Goal: Task Accomplishment & Management: Use online tool/utility

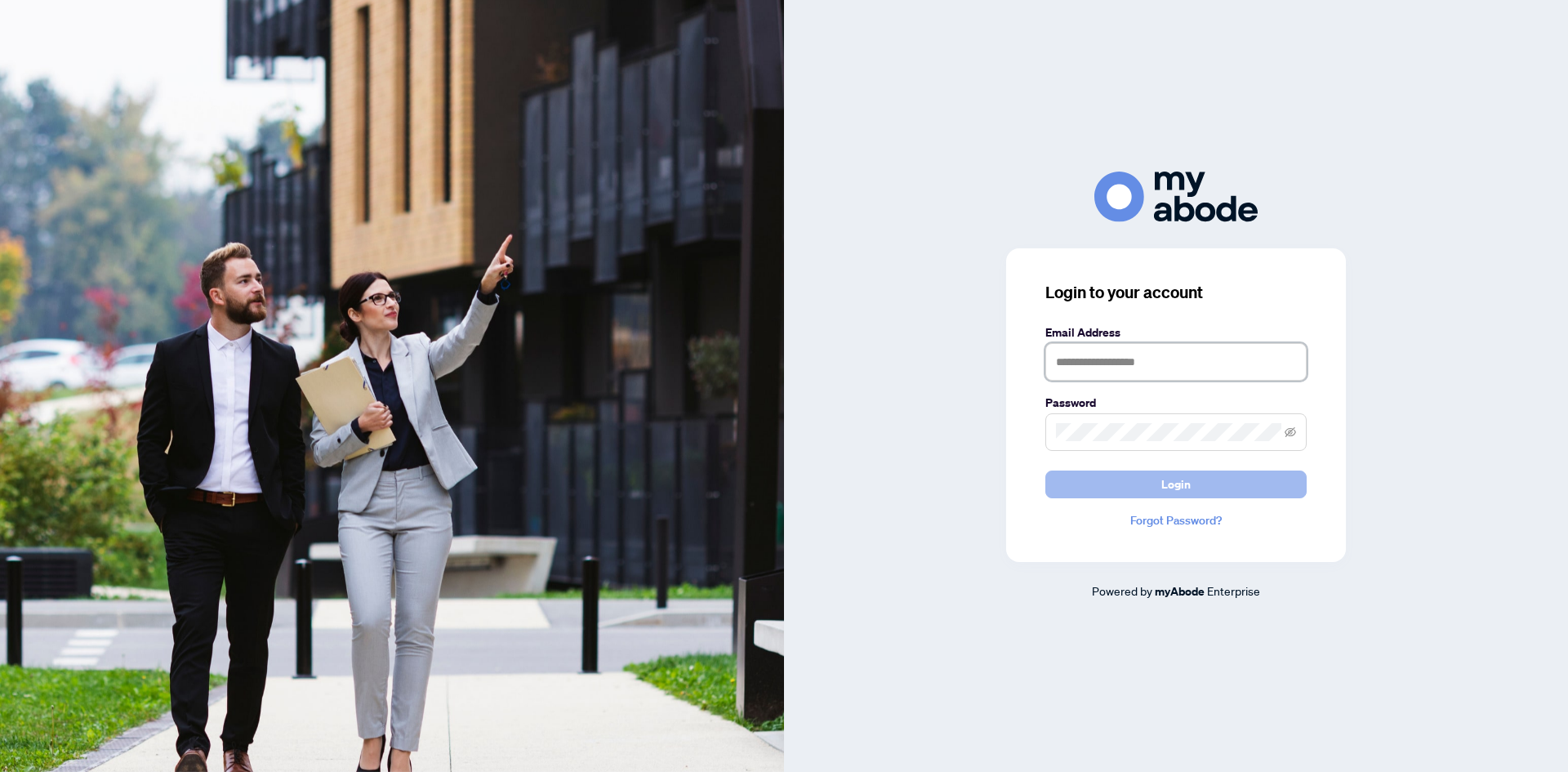
type input "**********"
click at [1169, 489] on span "Login" at bounding box center [1176, 485] width 29 height 27
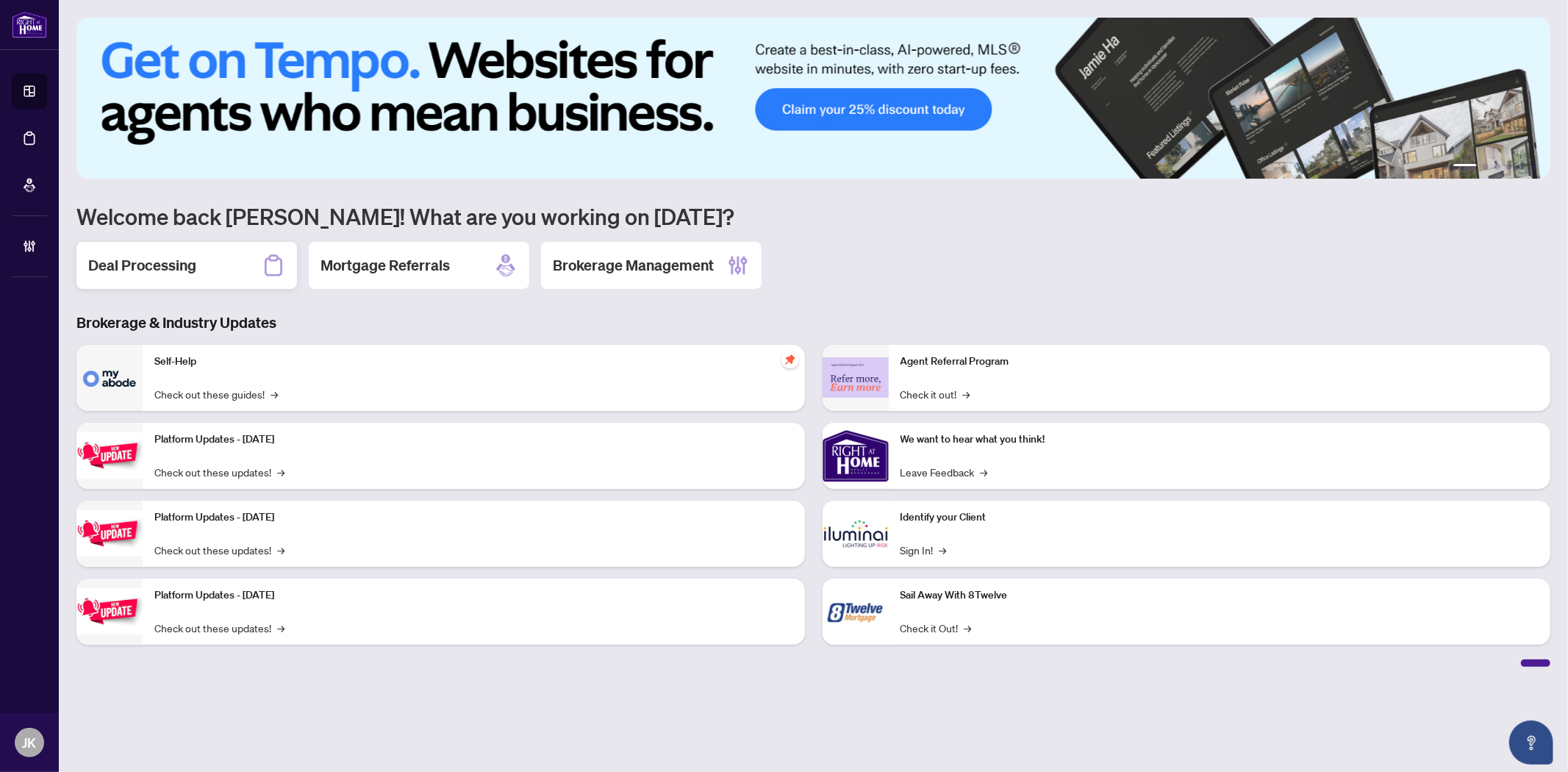
click at [162, 255] on h2 "Deal Processing" at bounding box center [142, 265] width 108 height 21
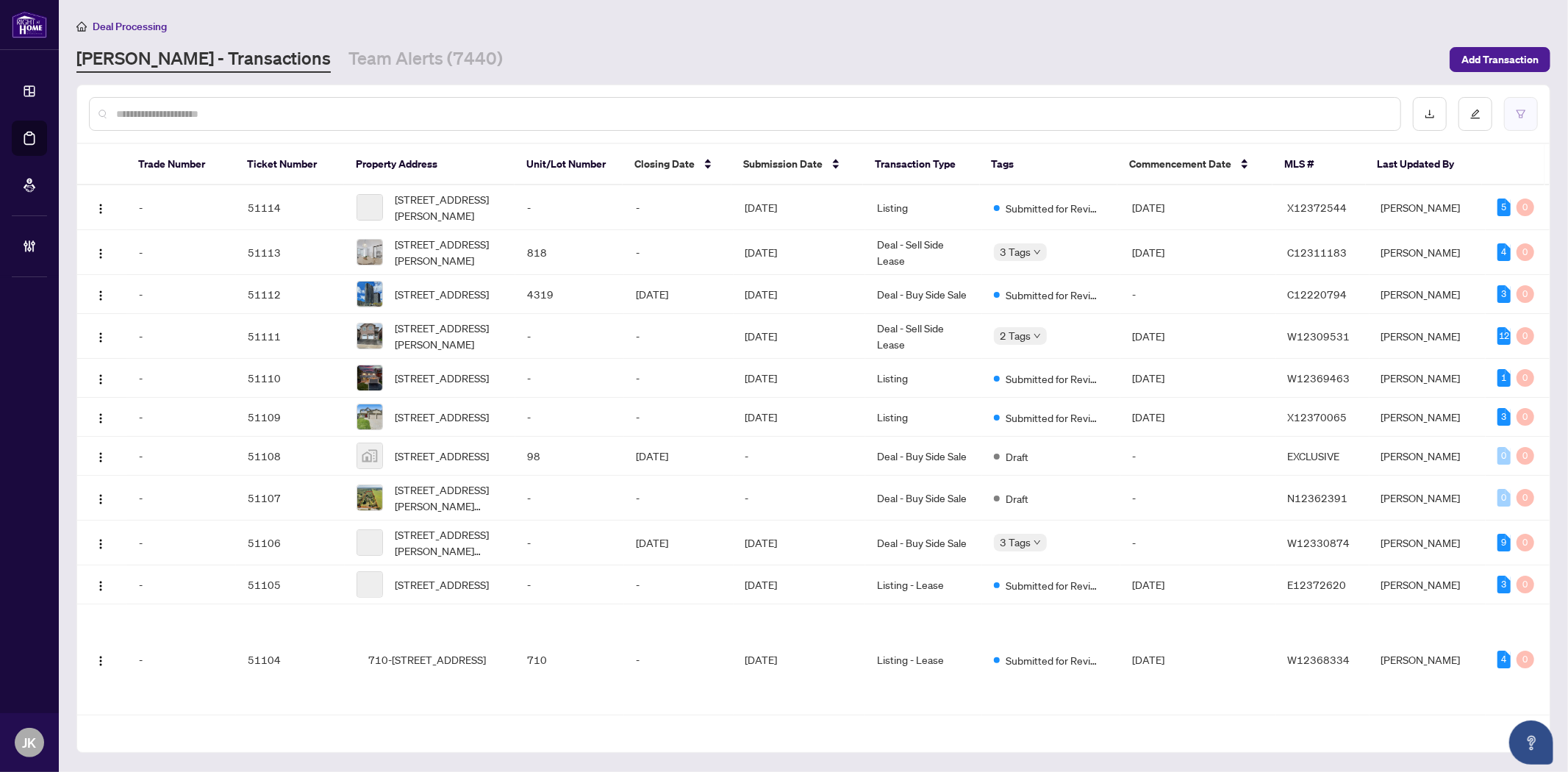
click at [1517, 109] on icon "filter" at bounding box center [1520, 113] width 8 height 8
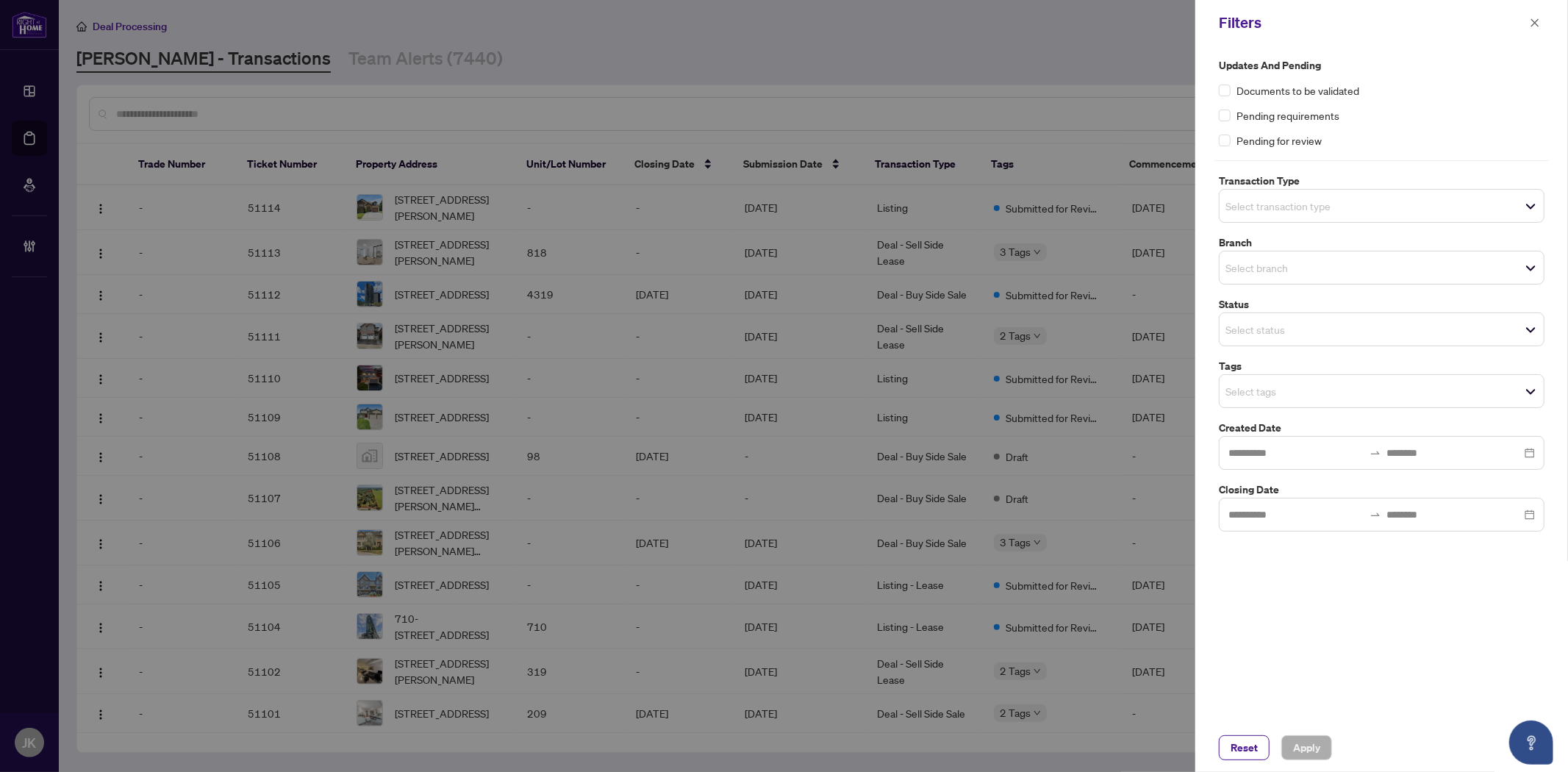
click at [1328, 203] on input "search" at bounding box center [1277, 205] width 103 height 18
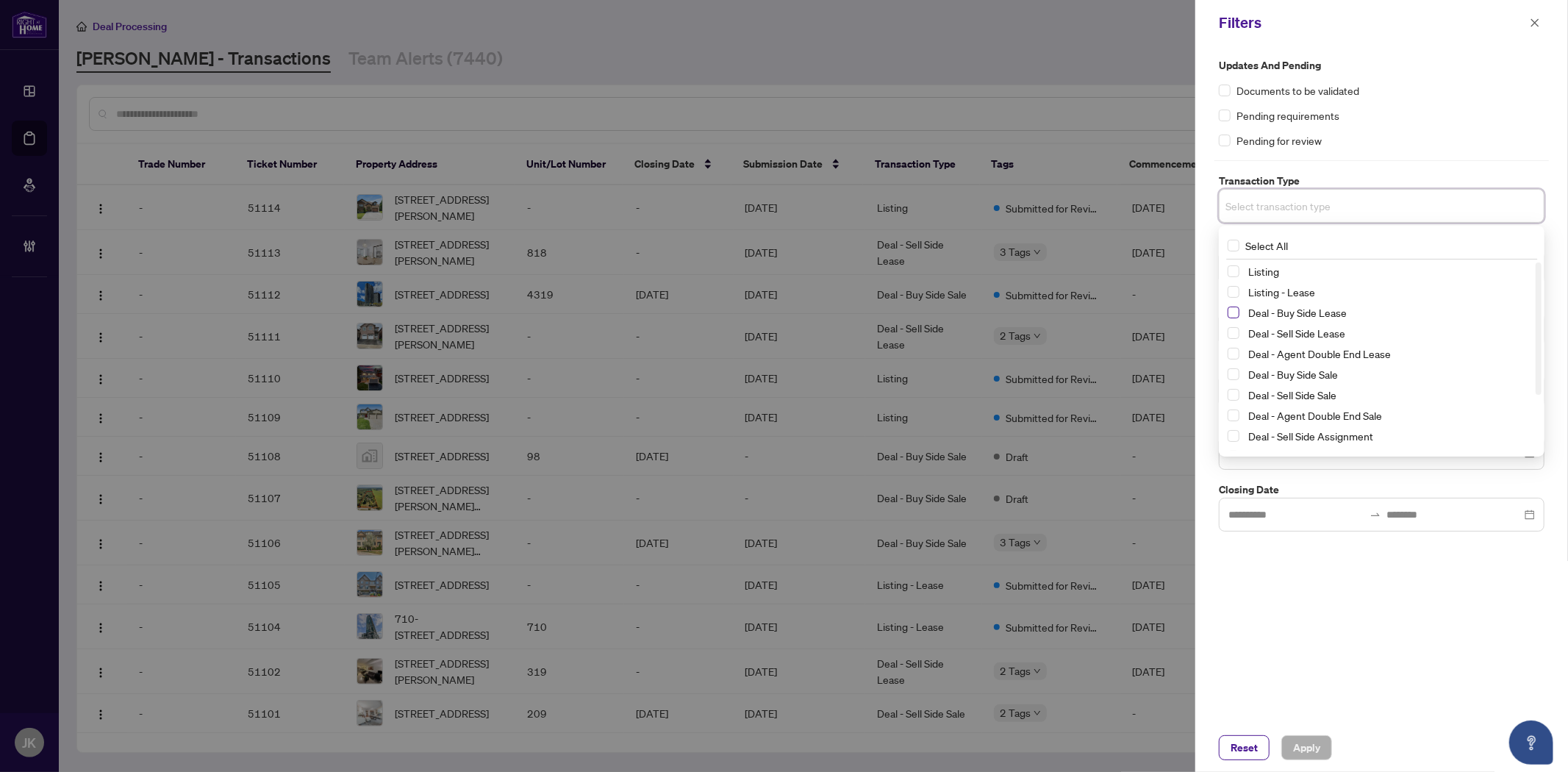
click at [1230, 313] on span "Select Deal - Buy Side Lease" at bounding box center [1233, 312] width 12 height 12
click at [1232, 340] on span "Select Deal - Sell Side Lease" at bounding box center [1233, 336] width 12 height 12
click at [1239, 355] on span "Select Deal - Agent Double End Lease" at bounding box center [1233, 357] width 12 height 12
click at [1236, 375] on span "Select Deal - Buy Side Sale" at bounding box center [1233, 378] width 12 height 12
click at [1240, 404] on div "Deal - Sell Side Sale" at bounding box center [1381, 398] width 308 height 18
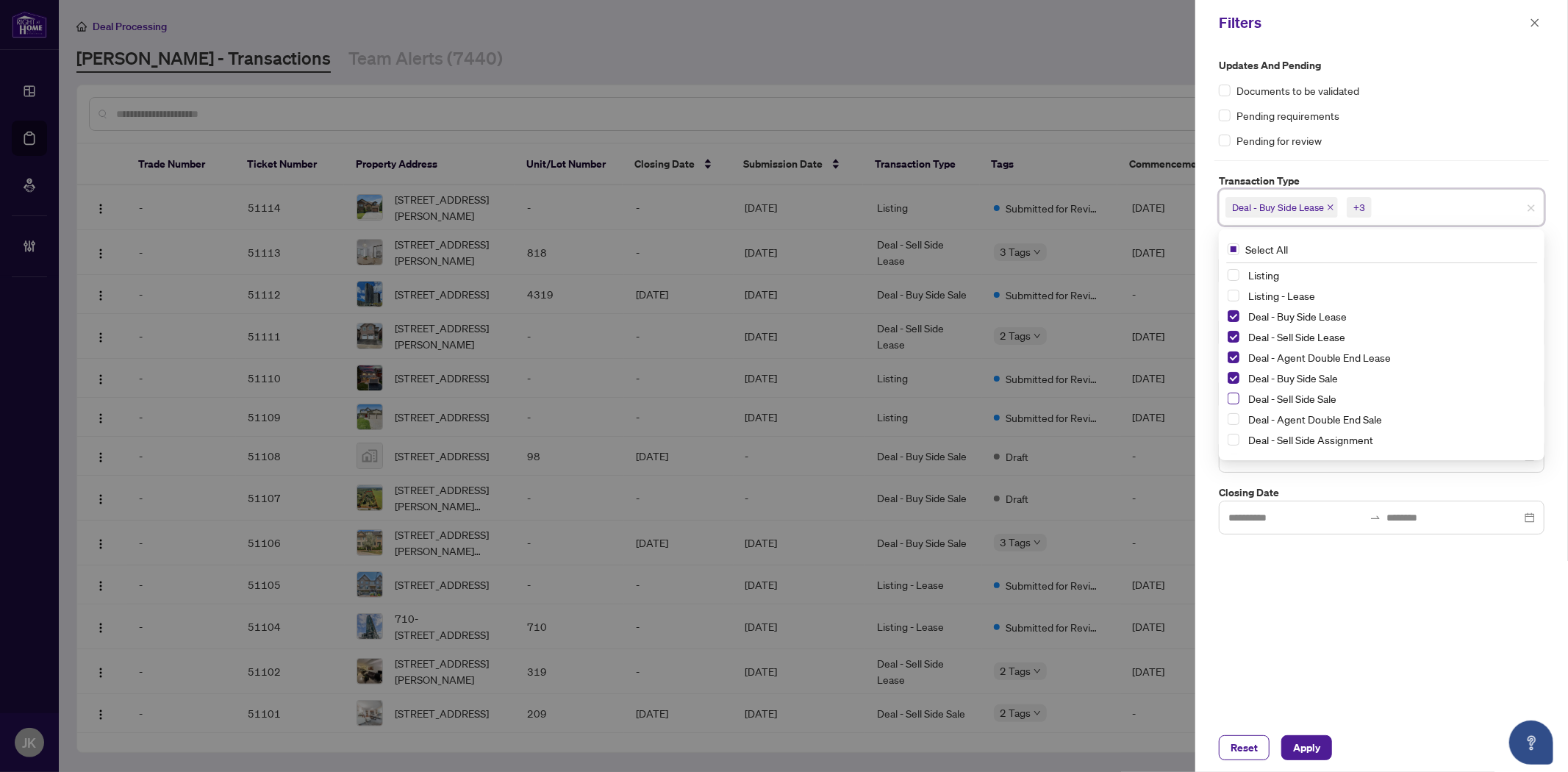
click at [1233, 399] on span "Select Deal - Sell Side Sale" at bounding box center [1233, 398] width 12 height 12
click at [1232, 421] on span "Select Deal - Agent Double End Sale" at bounding box center [1233, 418] width 12 height 12
click at [1235, 444] on div "Deal - Sell Side Assignment" at bounding box center [1381, 439] width 308 height 18
click at [1232, 442] on span "Select Deal - Sell Side Assignment" at bounding box center [1233, 439] width 12 height 12
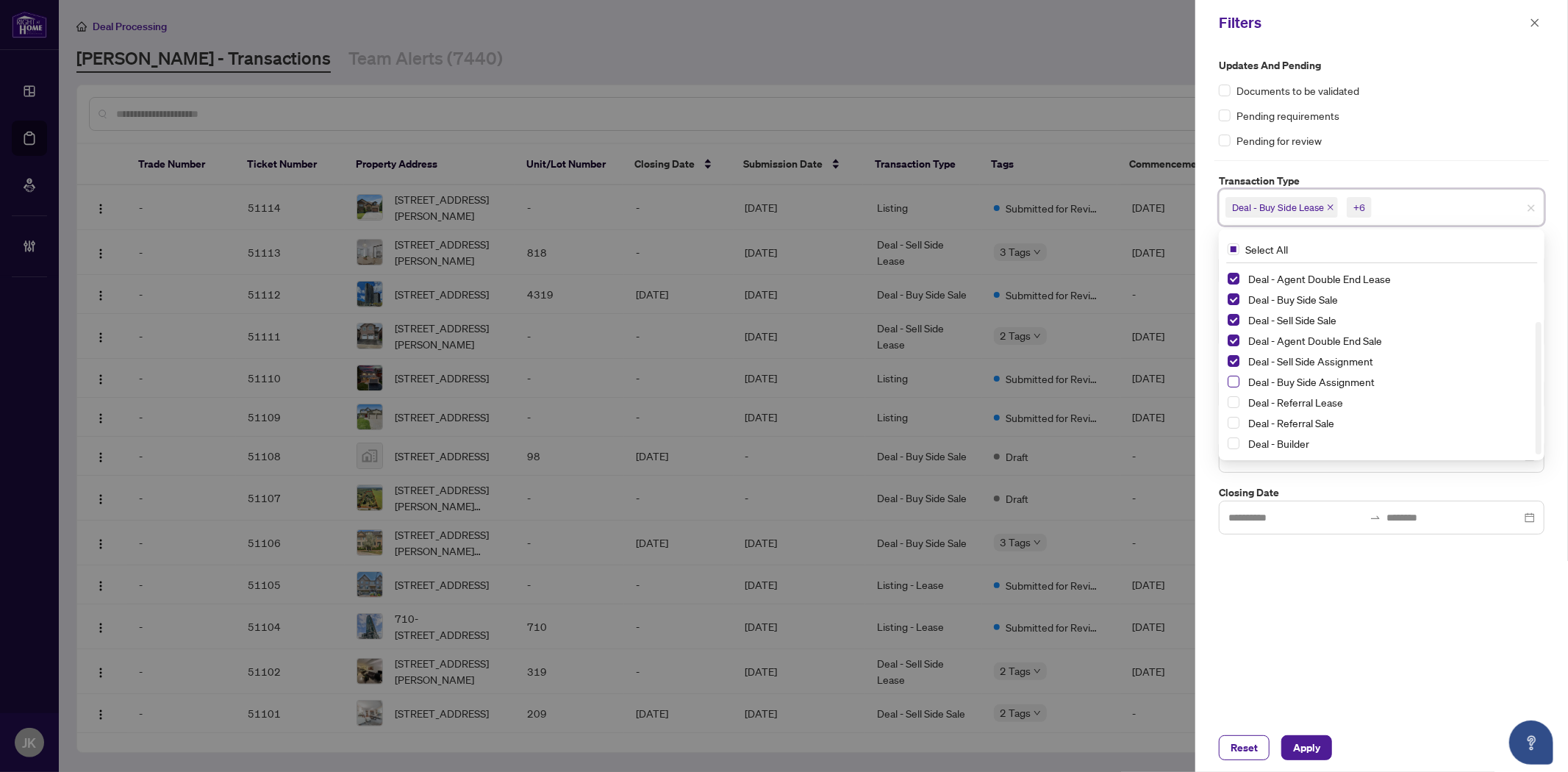
click at [1235, 386] on span "Select Deal - Buy Side Assignment" at bounding box center [1233, 381] width 12 height 12
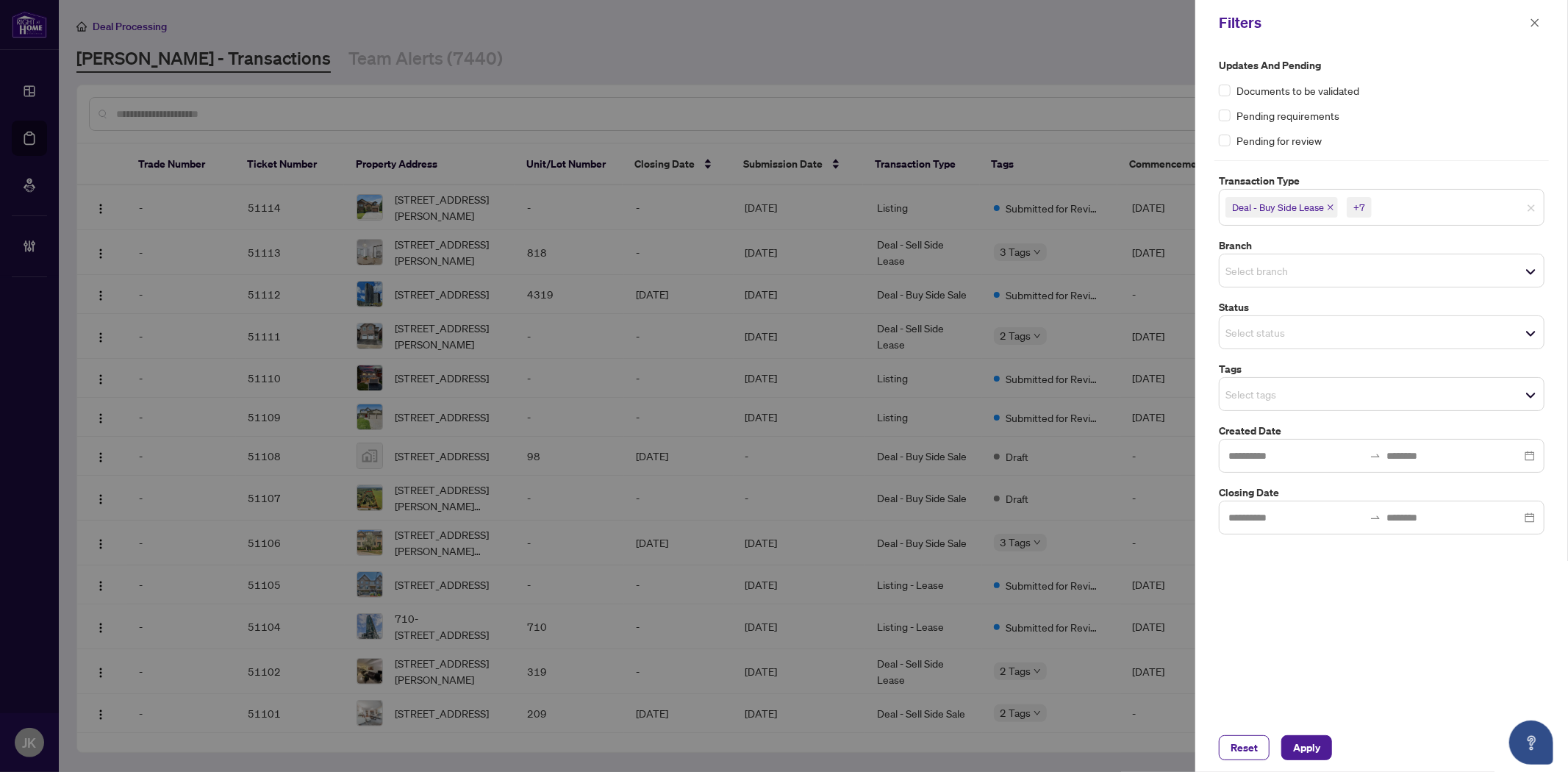
click at [1357, 611] on div "Updates and Pending Documents to be validated Pending requirements Pending for …" at bounding box center [1381, 384] width 373 height 677
click at [1246, 258] on div "Select branch" at bounding box center [1381, 271] width 325 height 34
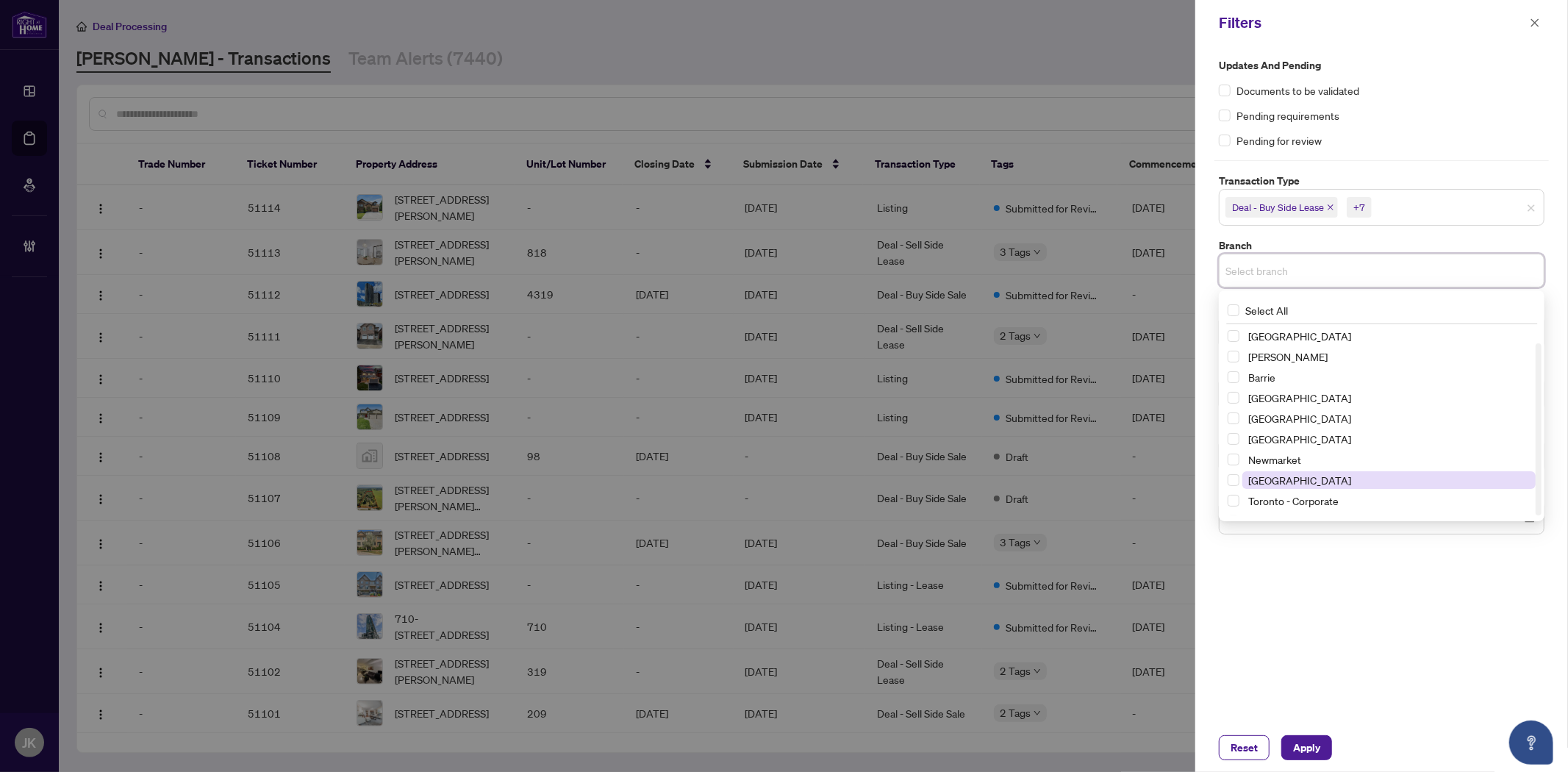
scroll to position [18, 0]
click at [1235, 485] on span "Select Toronto - Corporate" at bounding box center [1233, 482] width 12 height 12
click at [1233, 509] on span "Select Toronto - Don Mills" at bounding box center [1233, 507] width 12 height 12
click at [1360, 608] on div "Updates and Pending Documents to be validated Pending requirements Pending for …" at bounding box center [1381, 384] width 373 height 677
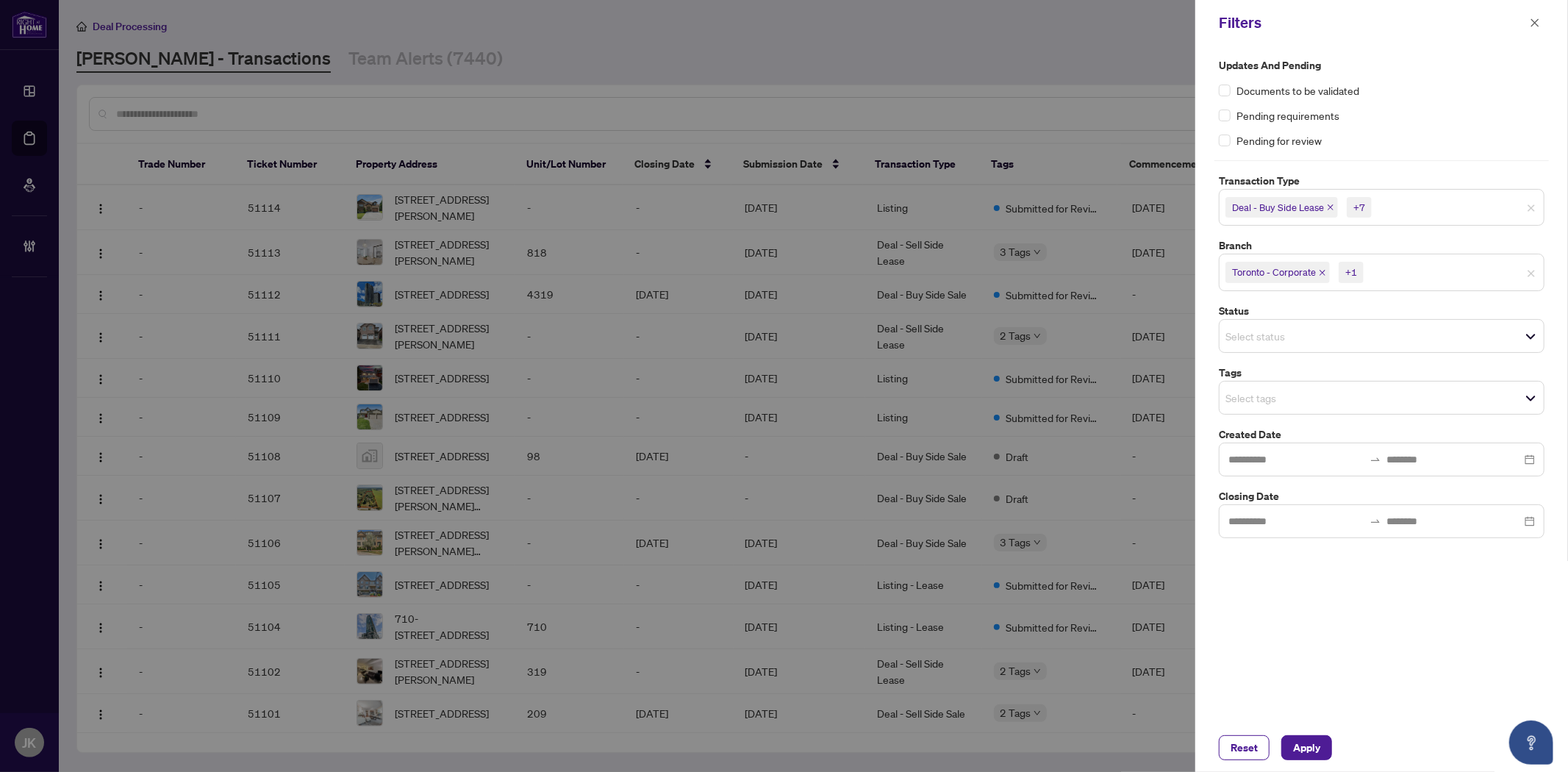
click at [1244, 397] on input "search" at bounding box center [1277, 398] width 103 height 18
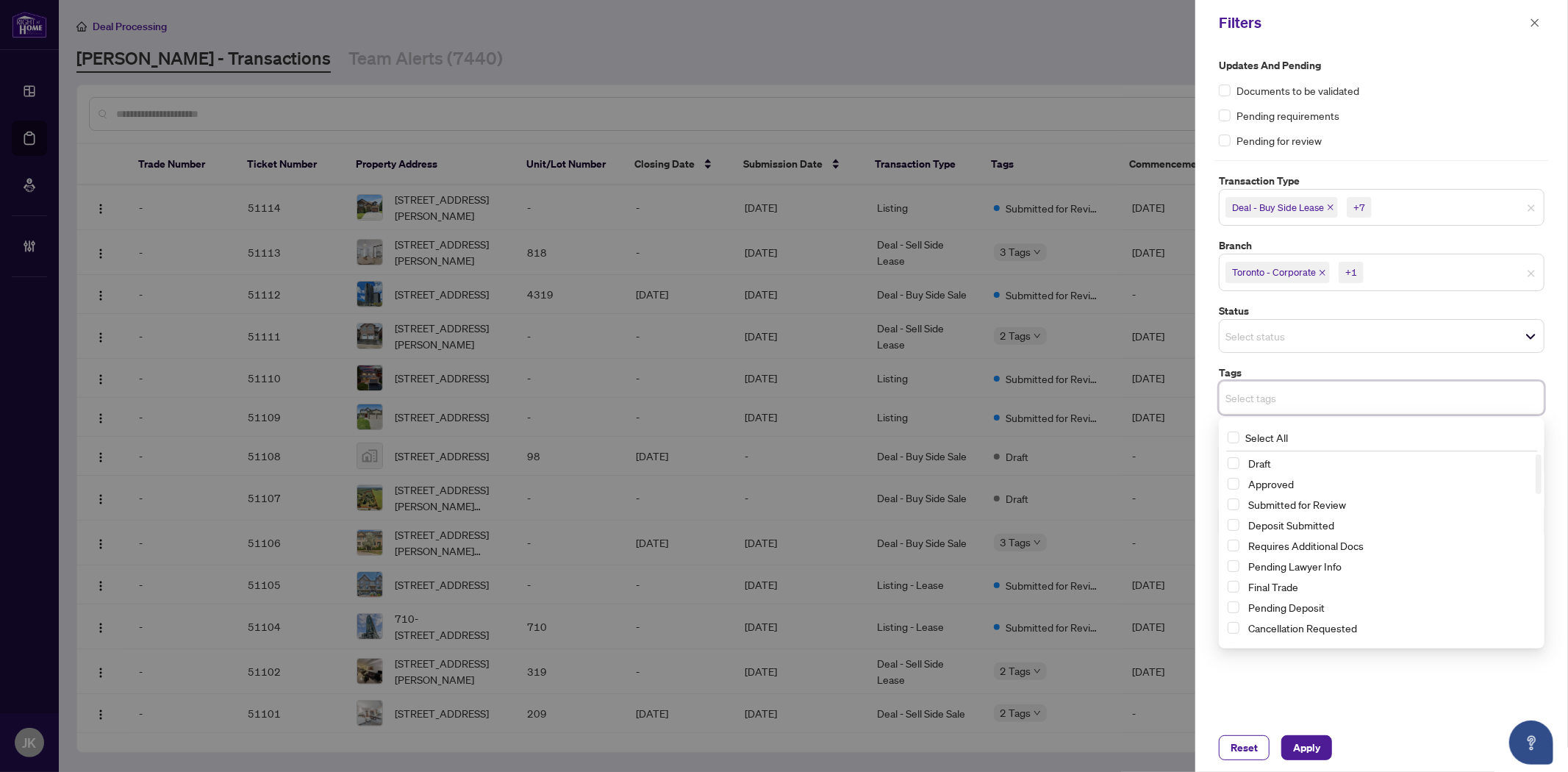
click at [1226, 506] on div "Draft Approved Submitted for Review Deposit Submitted Requires Additional Docs …" at bounding box center [1382, 567] width 320 height 226
click at [1229, 506] on span "Select Submitted for Review" at bounding box center [1233, 504] width 12 height 12
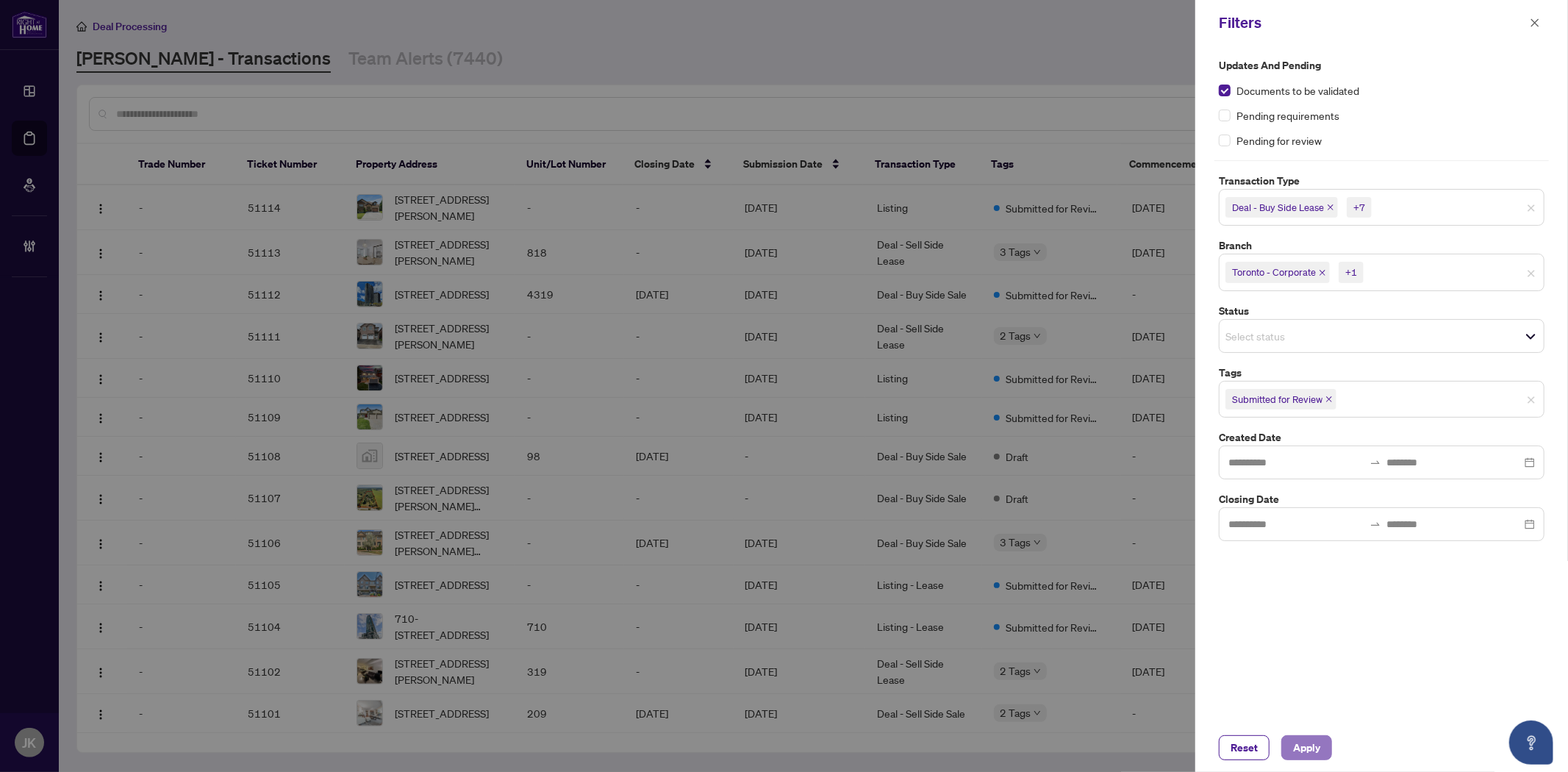
click at [1313, 754] on span "Apply" at bounding box center [1306, 747] width 27 height 24
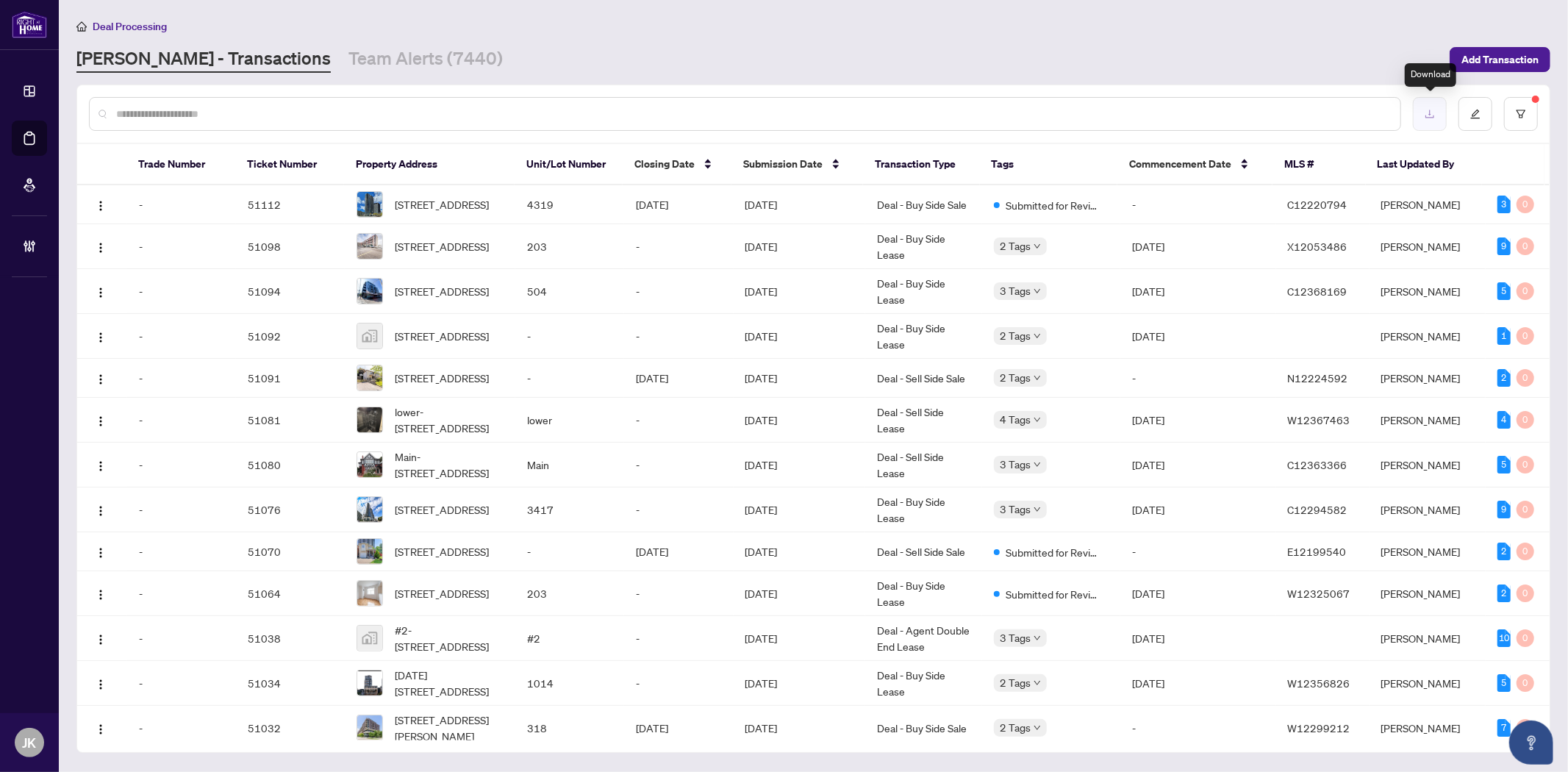
click at [1424, 121] on button "button" at bounding box center [1430, 114] width 34 height 34
click at [275, 132] on div at bounding box center [813, 114] width 1473 height 58
click at [787, 169] on div "Trade Number Ticket Number Property Address Unit/Lot Number Closing Date Submis…" at bounding box center [813, 418] width 1473 height 667
click at [277, 116] on input "text" at bounding box center [752, 114] width 1273 height 16
click at [1533, 104] on button "button" at bounding box center [1521, 114] width 34 height 34
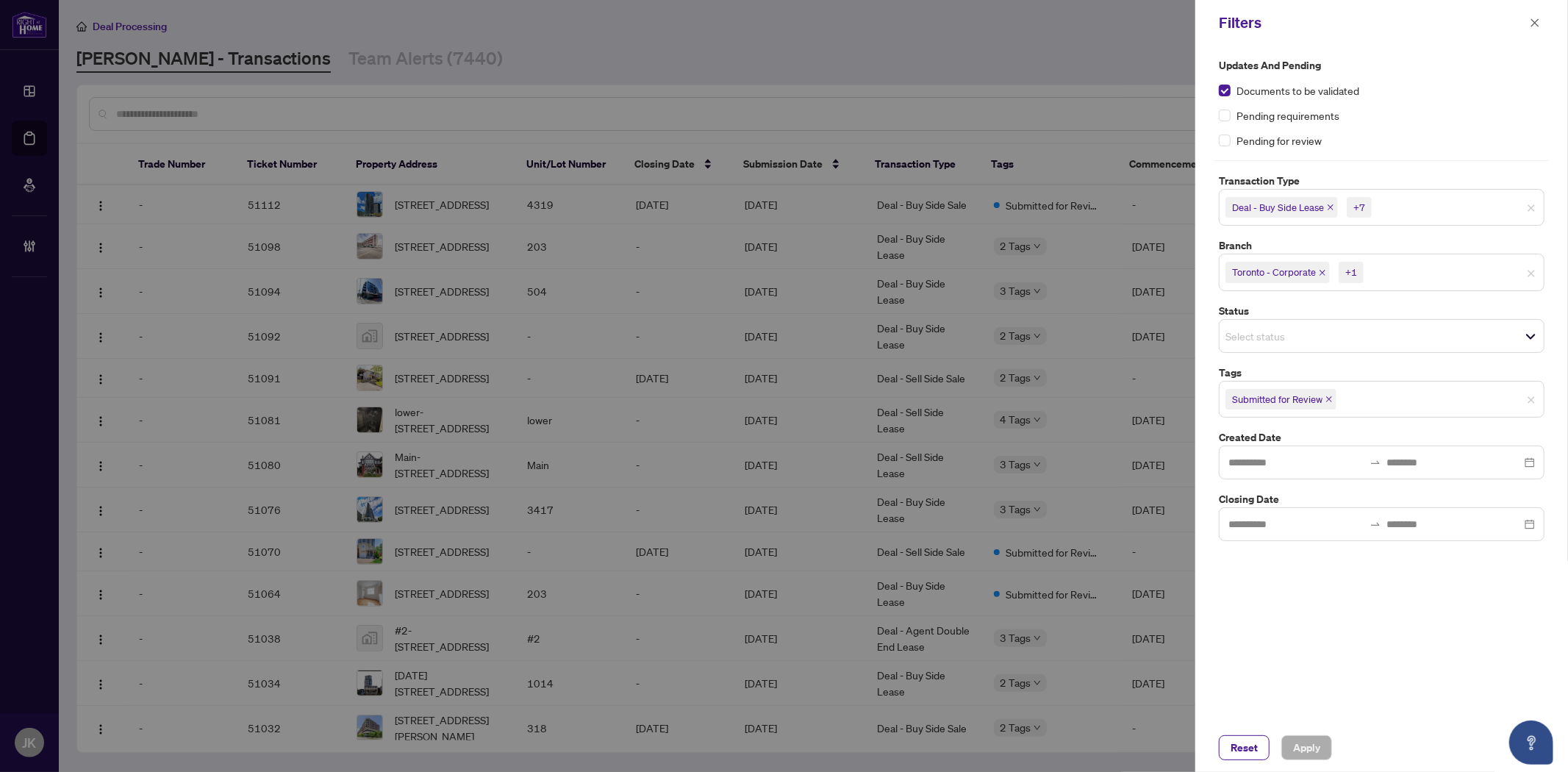
drag, startPoint x: 1233, startPoint y: 748, endPoint x: 1274, endPoint y: 700, distance: 63.1
click at [1235, 747] on span "Reset" at bounding box center [1243, 747] width 27 height 24
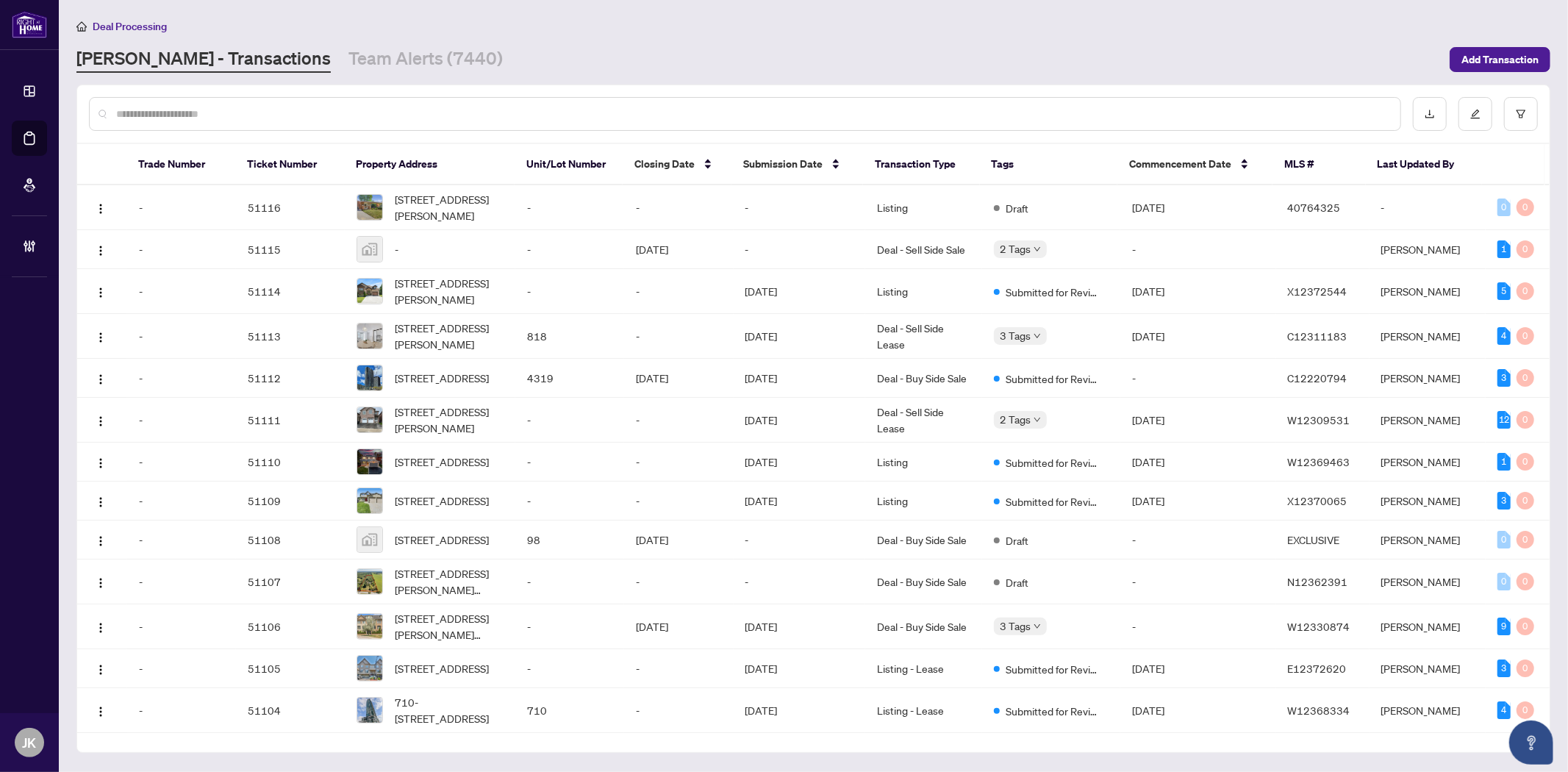
click at [282, 98] on div at bounding box center [745, 114] width 1312 height 34
click at [265, 111] on input "text" at bounding box center [752, 114] width 1273 height 16
paste input "**********"
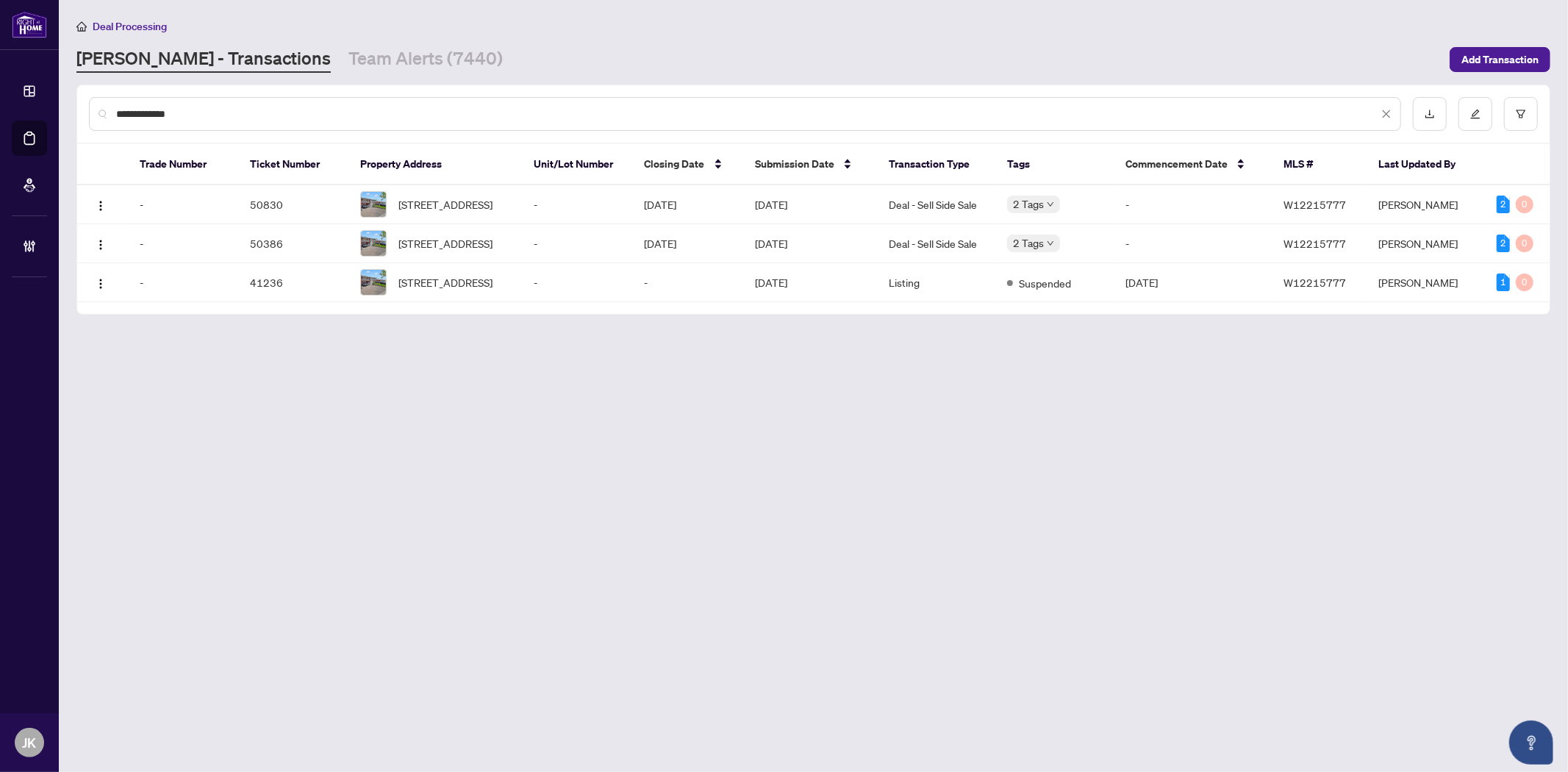
type input "**********"
click at [95, 247] on img "button" at bounding box center [100, 245] width 12 height 12
click at [166, 308] on span "Open in New Tab" at bounding box center [171, 301] width 141 height 16
click at [102, 203] on img "button" at bounding box center [100, 205] width 12 height 12
click at [181, 258] on span "Open in New Tab" at bounding box center [171, 257] width 141 height 16
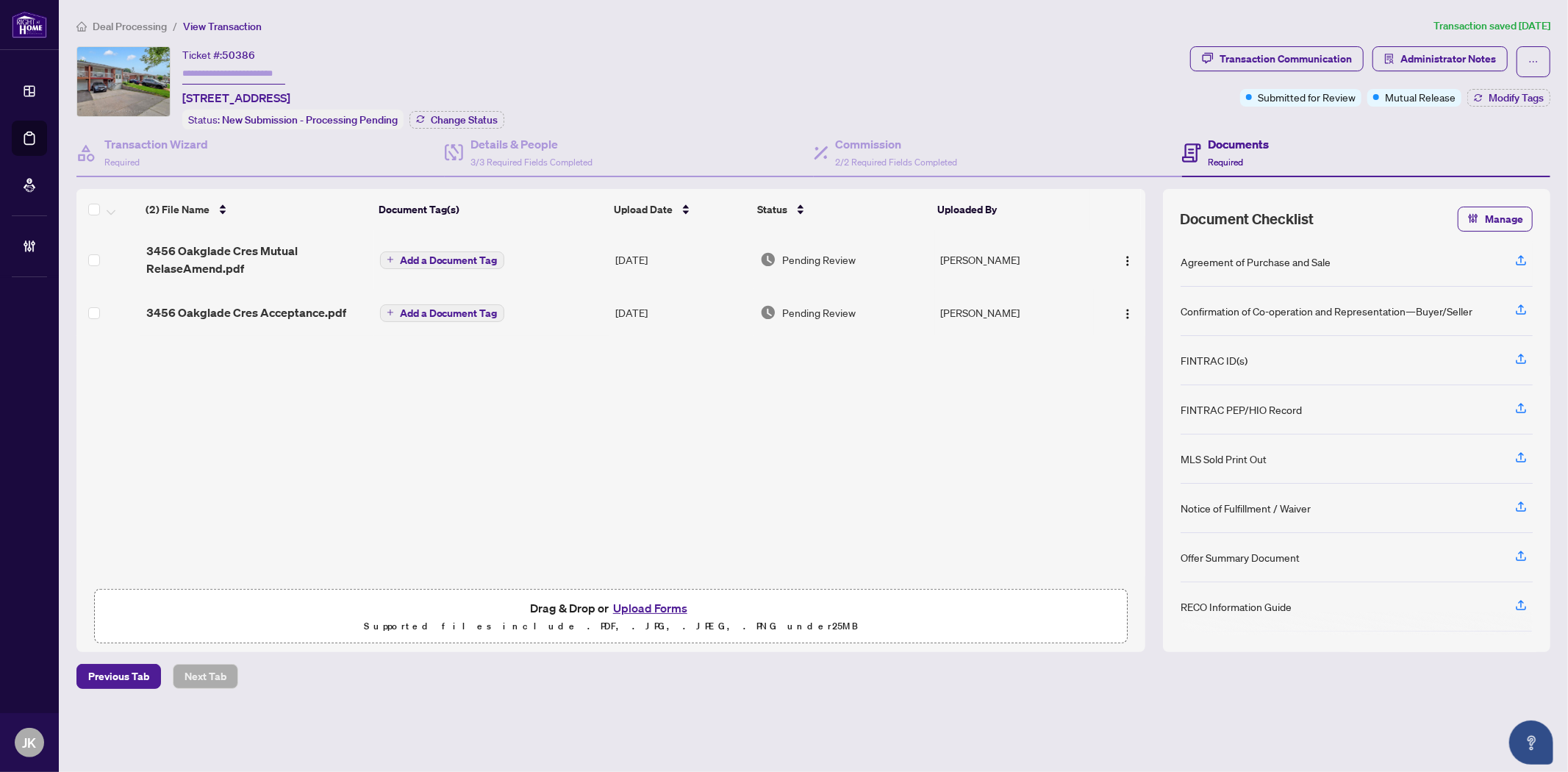
click at [237, 298] on td "3456 Oakglade Cres Acceptance.pdf" at bounding box center [258, 312] width 234 height 47
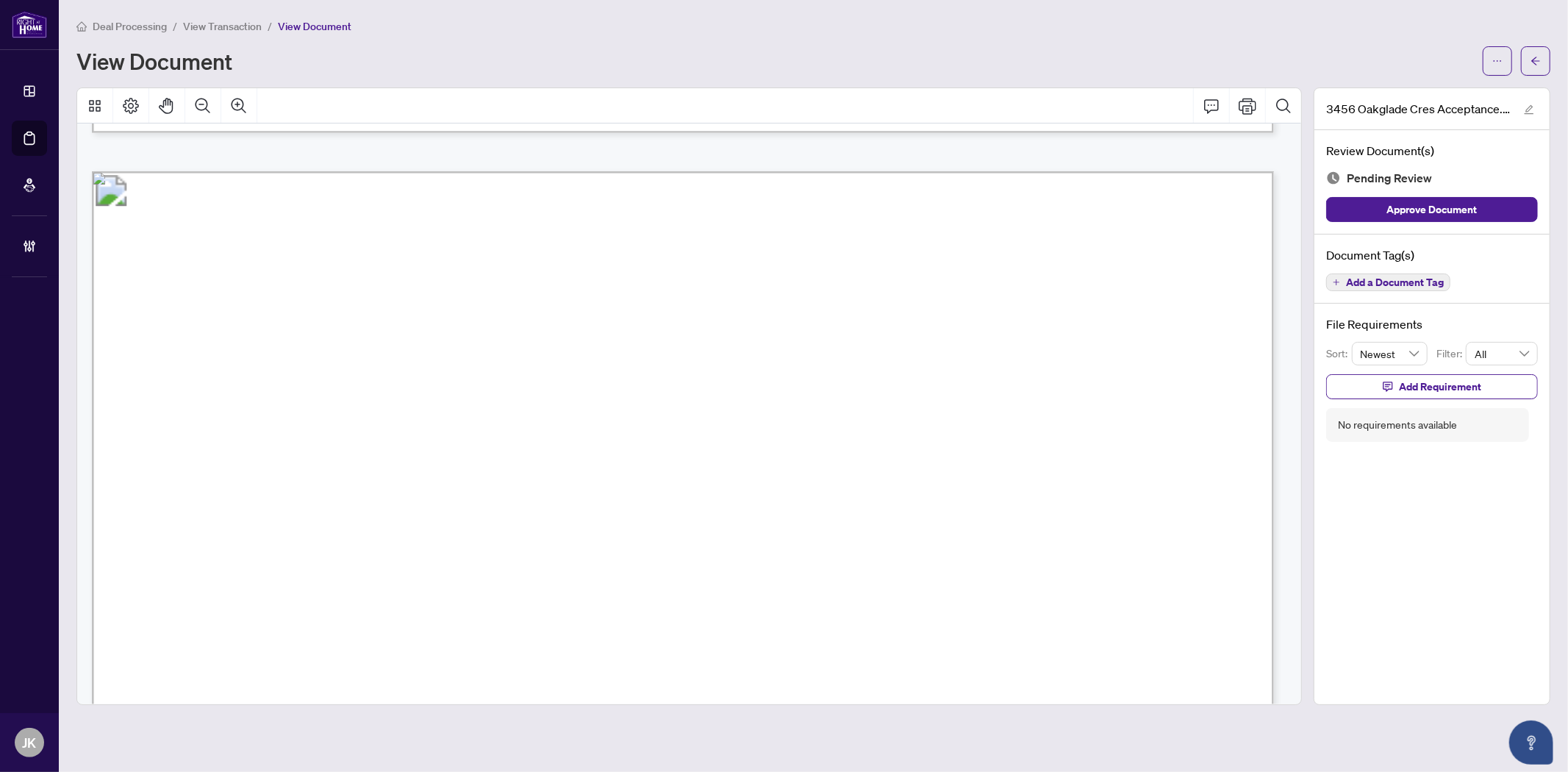
scroll to position [1614, 0]
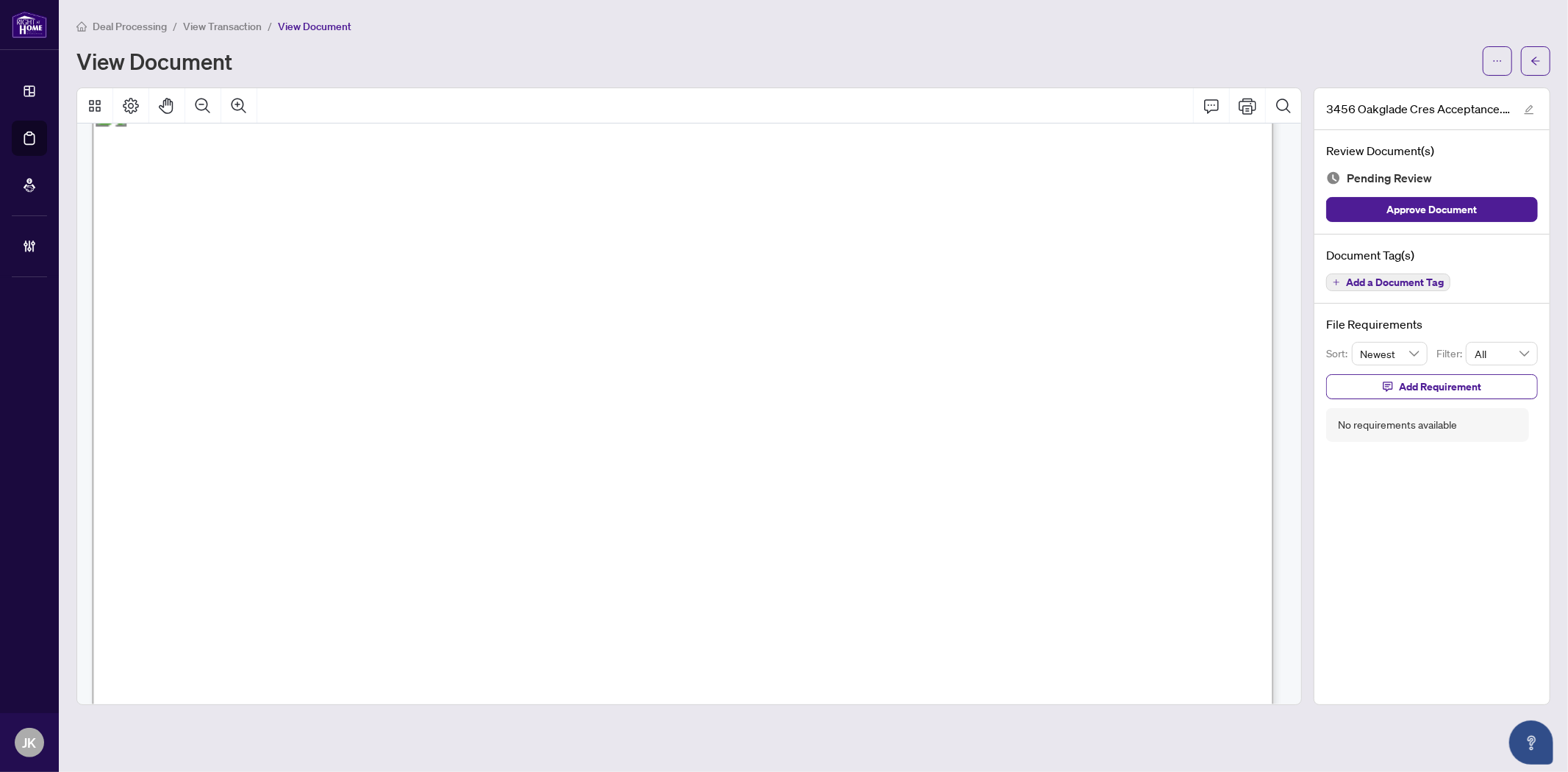
click at [301, 472] on span "REAL PROPERTY:" at bounding box center [236, 467] width 129 height 17
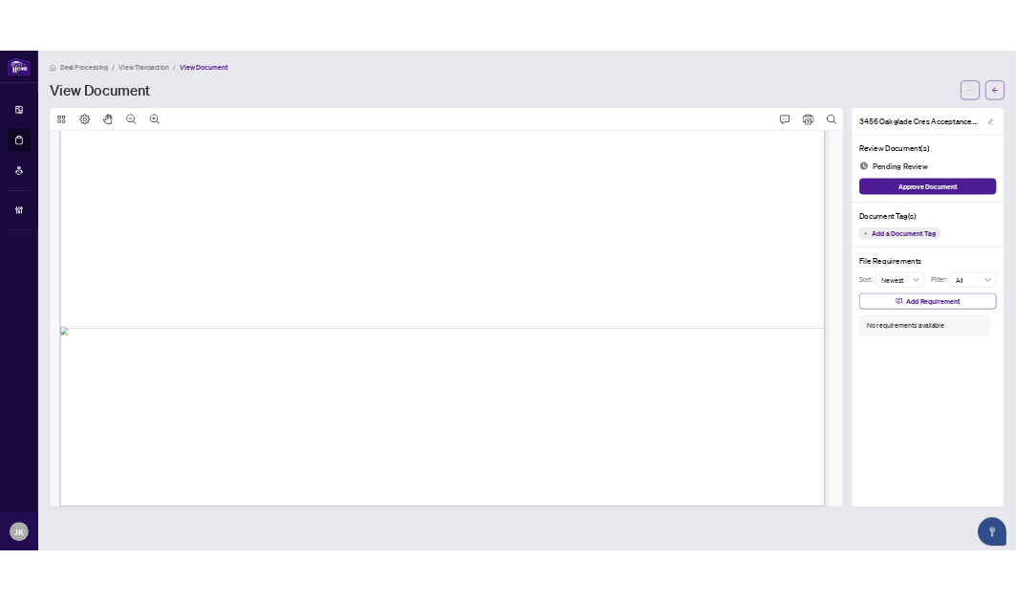
scroll to position [2868, 0]
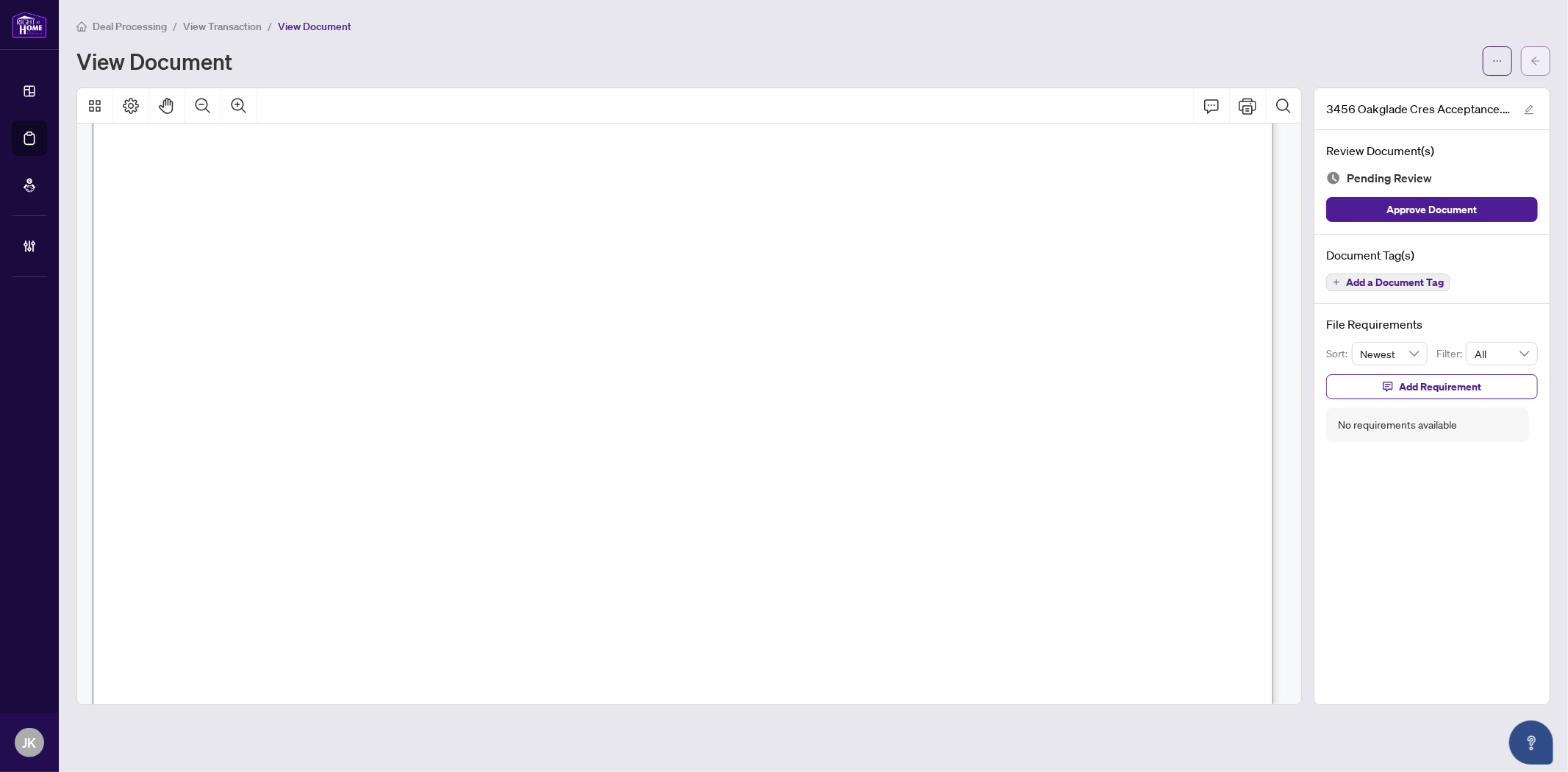
click at [1542, 67] on button "button" at bounding box center [1536, 61] width 29 height 29
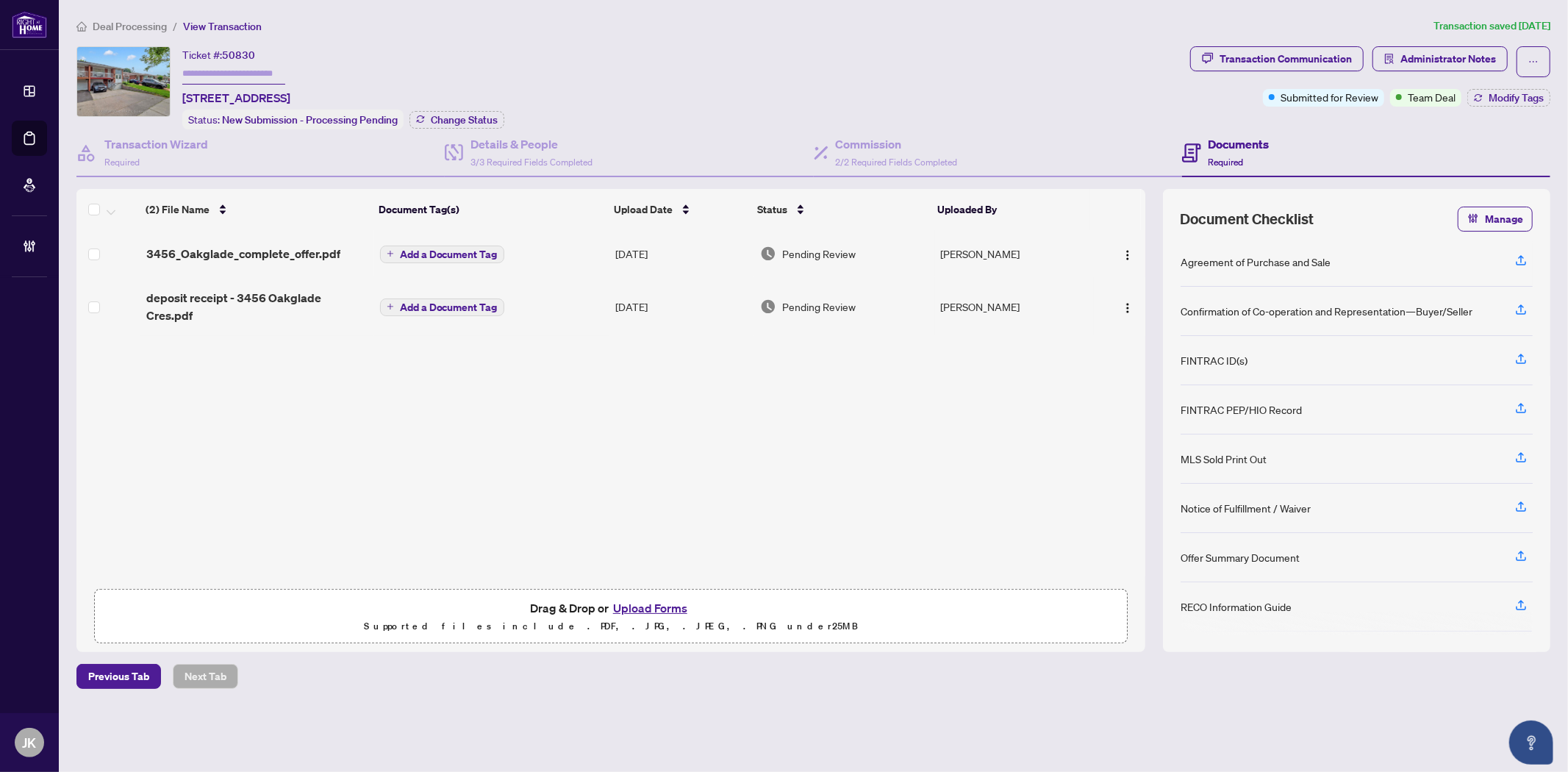
click at [341, 245] on div "3456_Oakglade_complete_offer.pdf" at bounding box center [257, 253] width 222 height 18
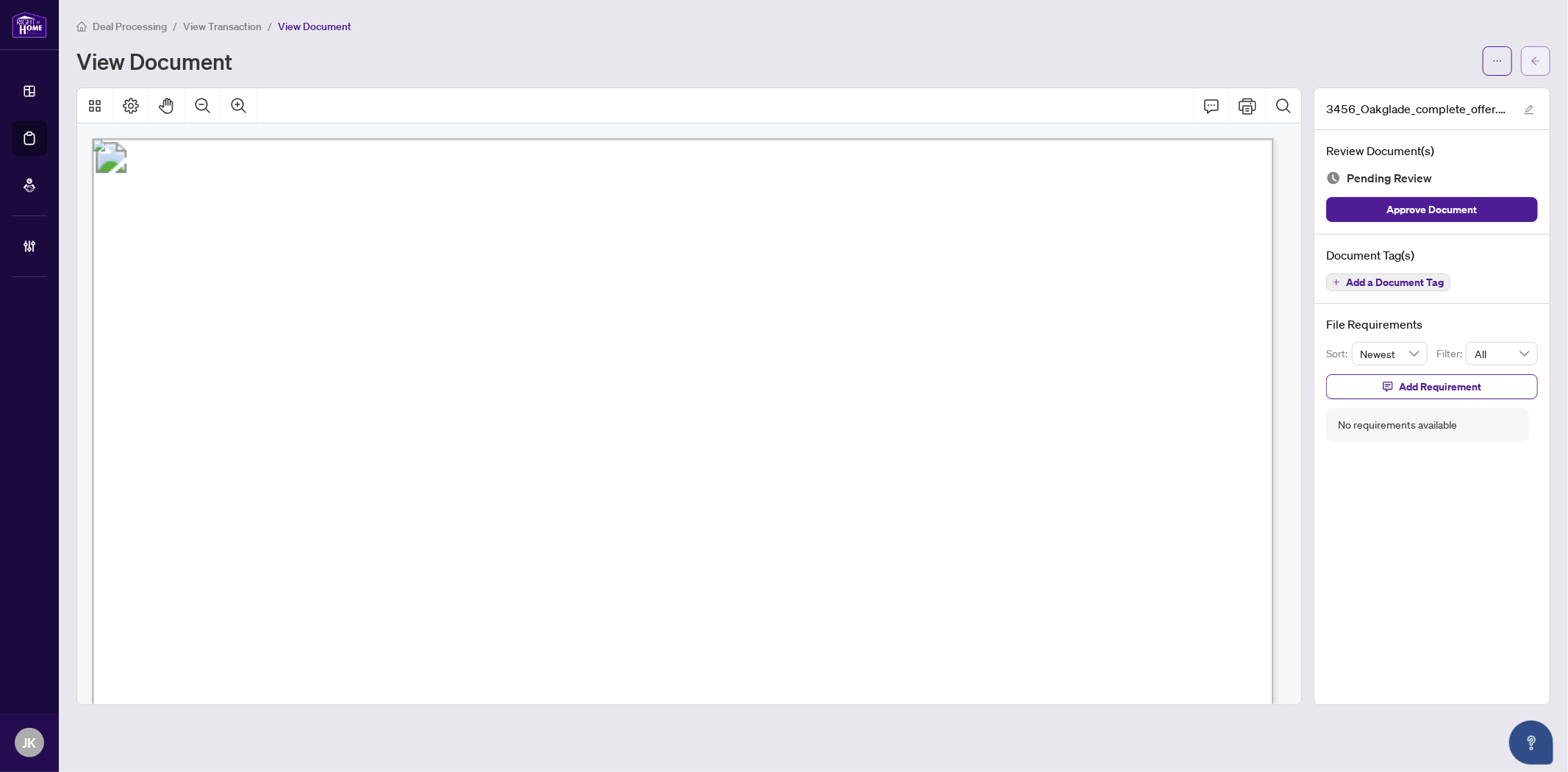
click at [1545, 58] on button "button" at bounding box center [1536, 61] width 29 height 29
